Goal: Check status

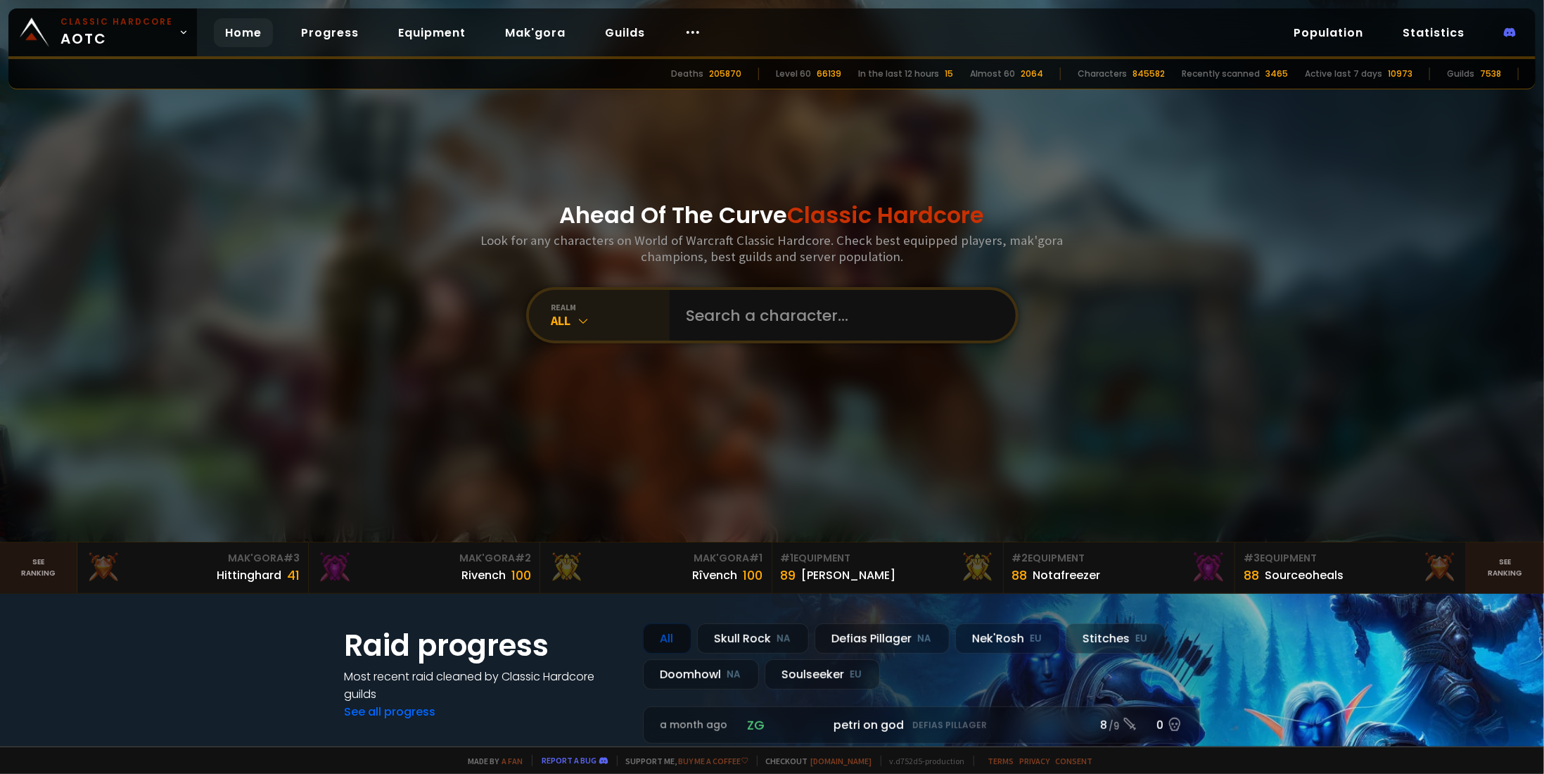
click at [594, 319] on div "All" at bounding box center [610, 320] width 118 height 16
click at [584, 313] on div "All" at bounding box center [610, 320] width 118 height 16
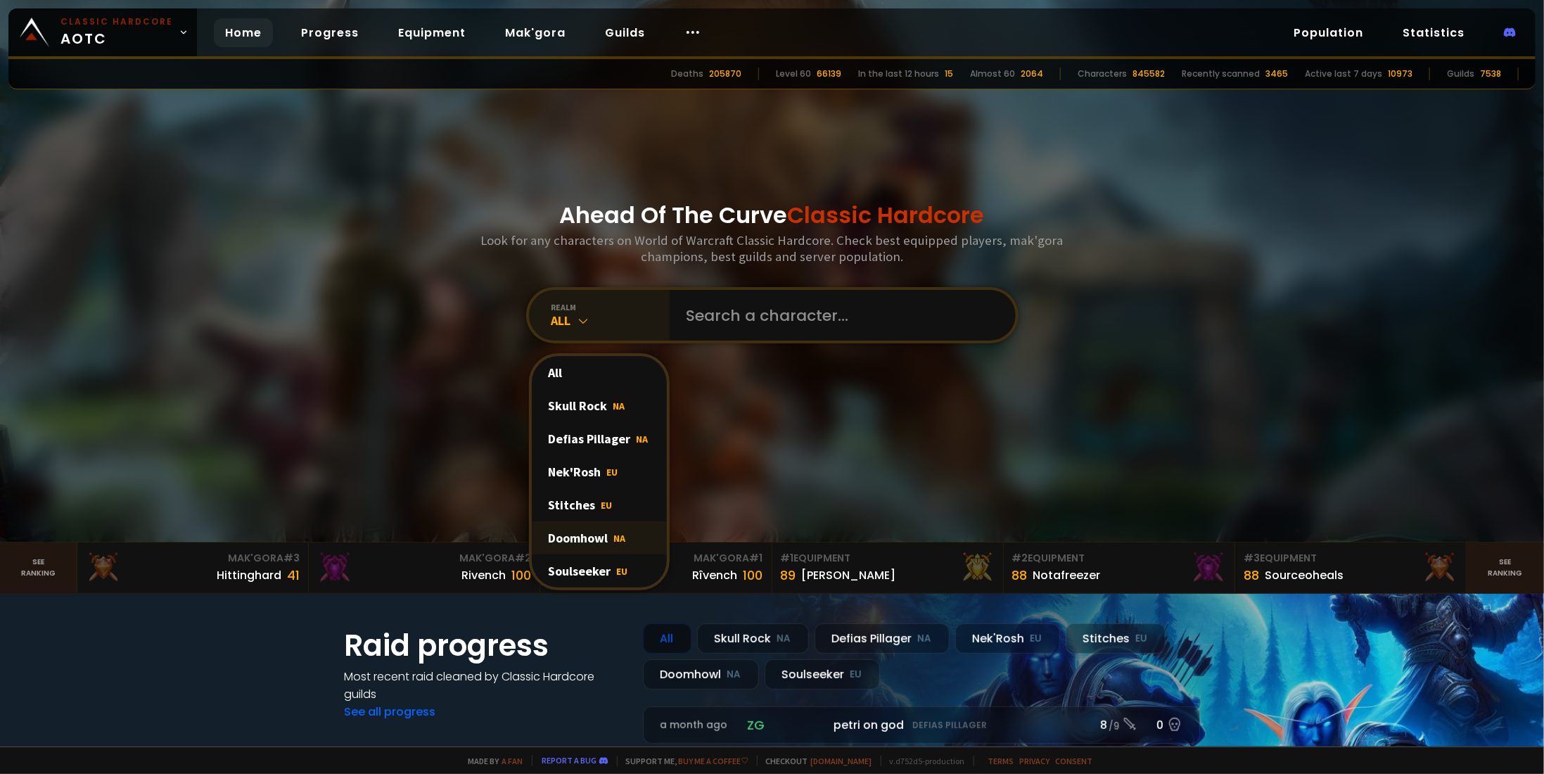
click at [577, 544] on div "Doomhowl NA" at bounding box center [599, 537] width 135 height 33
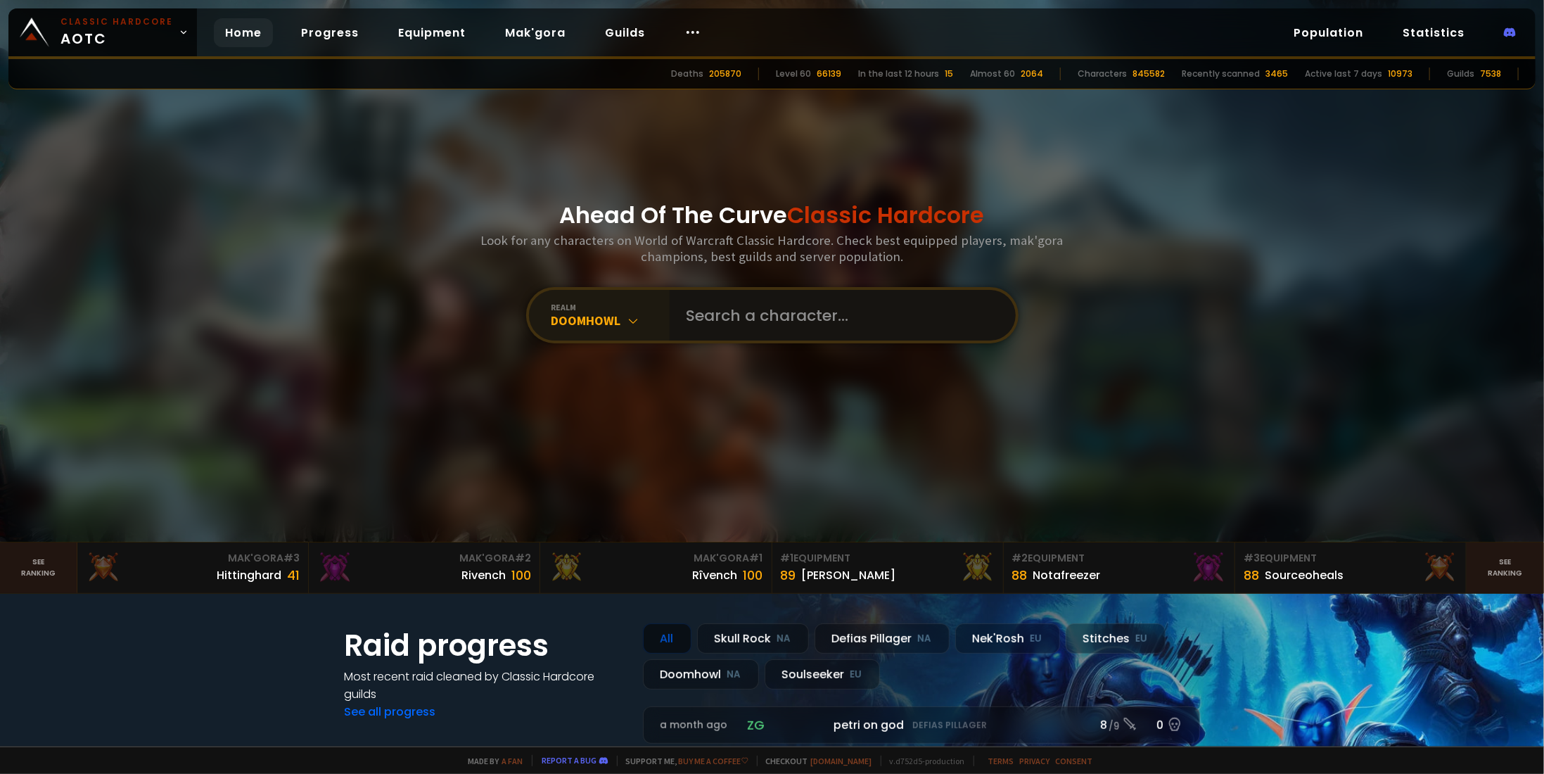
click at [769, 315] on input "text" at bounding box center [838, 315] width 321 height 51
paste input "[PERSON_NAME]"
type input "[PERSON_NAME]"
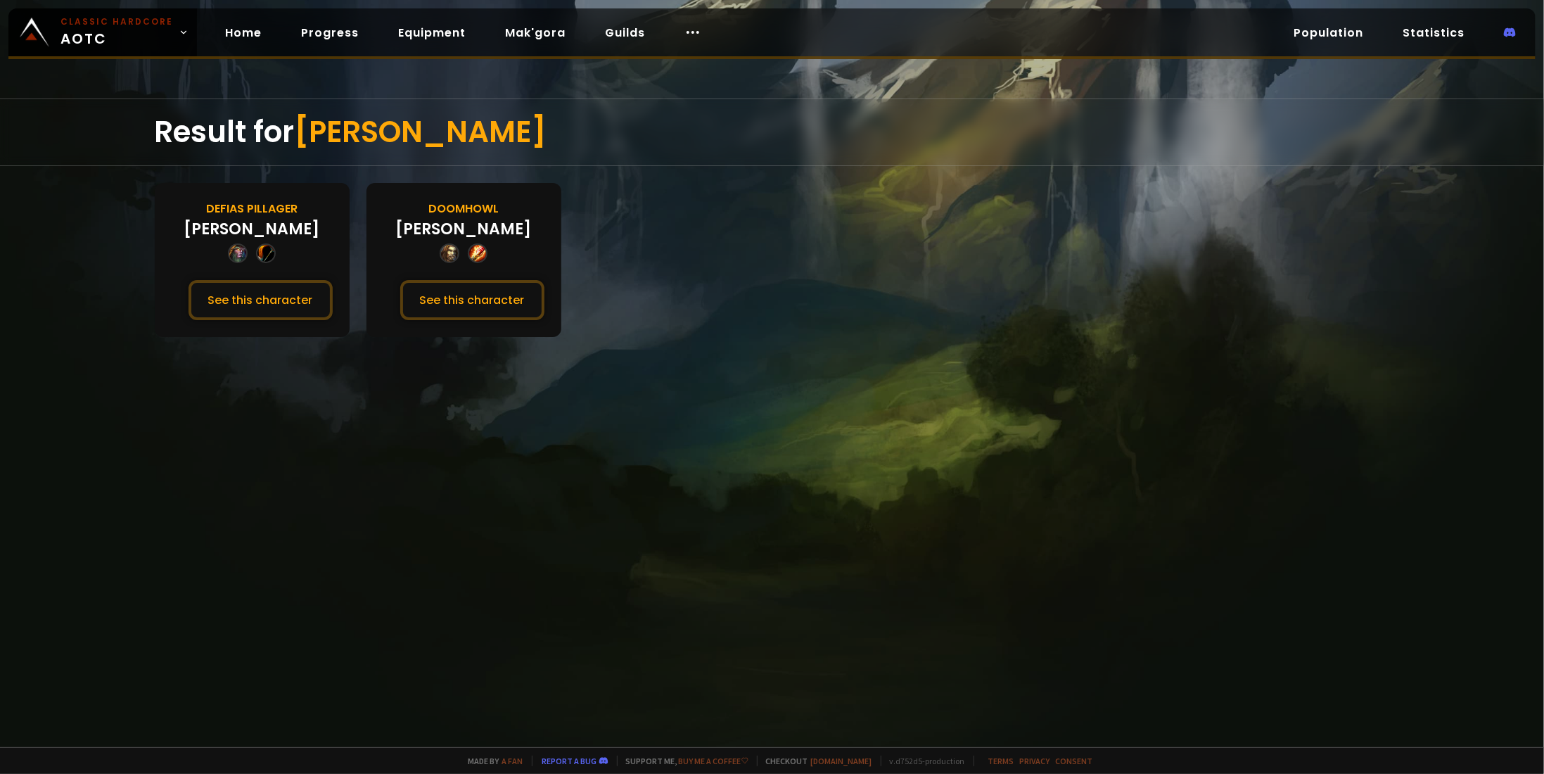
drag, startPoint x: 286, startPoint y: 296, endPoint x: 828, endPoint y: 457, distance: 566.3
click at [828, 457] on div "Result for [PERSON_NAME] Defias Pillager [PERSON_NAME] See this character [PERS…" at bounding box center [772, 422] width 1544 height 648
drag, startPoint x: 266, startPoint y: 290, endPoint x: 288, endPoint y: 398, distance: 109.9
click at [158, 458] on div "Result for [PERSON_NAME] Defias Pillager [PERSON_NAME] See this character [PERS…" at bounding box center [772, 422] width 1544 height 648
click at [506, 293] on button "See this character" at bounding box center [472, 300] width 144 height 40
